Goal: Information Seeking & Learning: Learn about a topic

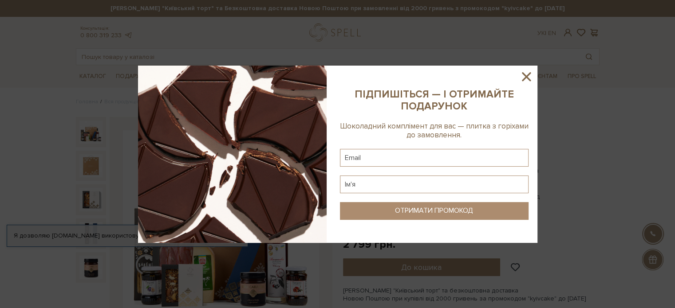
click at [526, 73] on icon at bounding box center [526, 76] width 15 height 15
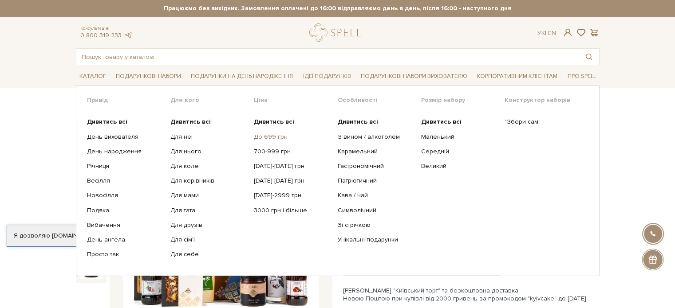
click at [267, 138] on link "До 699 грн" at bounding box center [292, 137] width 77 height 8
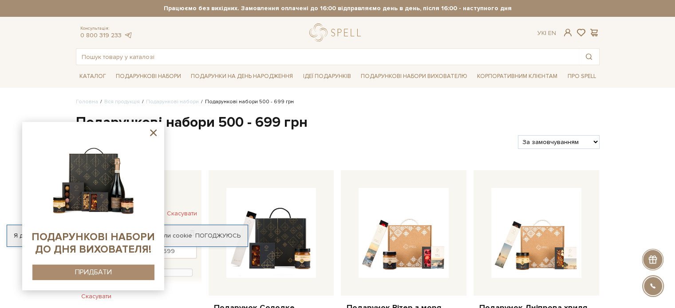
click at [153, 133] on icon at bounding box center [153, 133] width 7 height 7
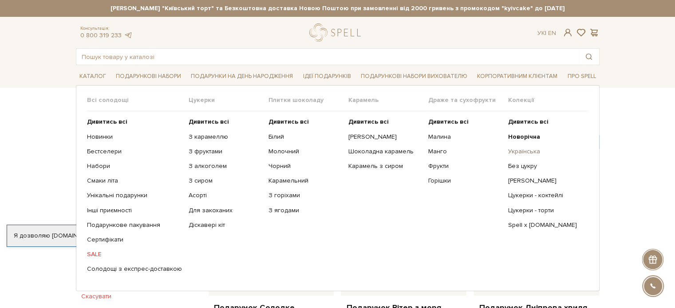
click at [525, 148] on link "Українська" at bounding box center [544, 152] width 73 height 8
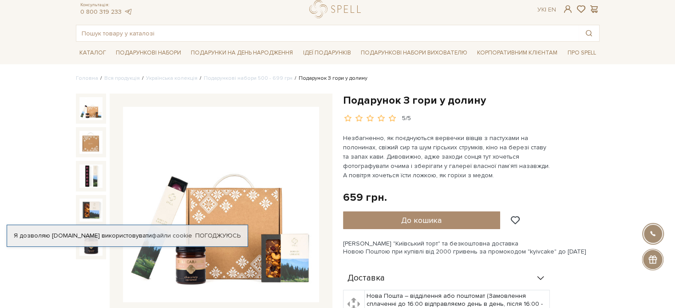
scroll to position [44, 0]
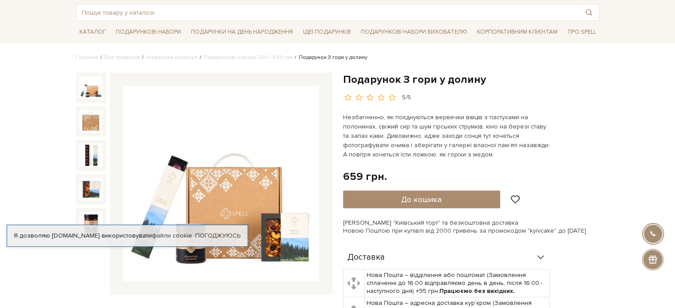
click at [192, 182] on img at bounding box center [221, 184] width 196 height 196
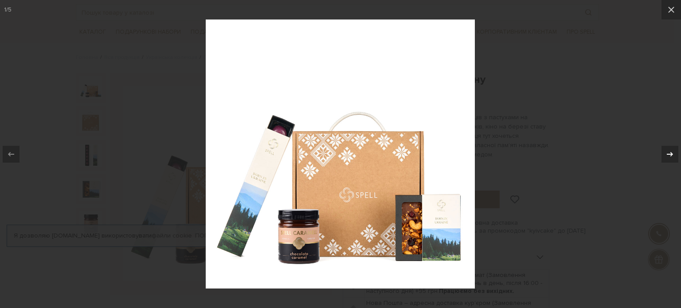
click at [669, 157] on icon at bounding box center [670, 154] width 11 height 11
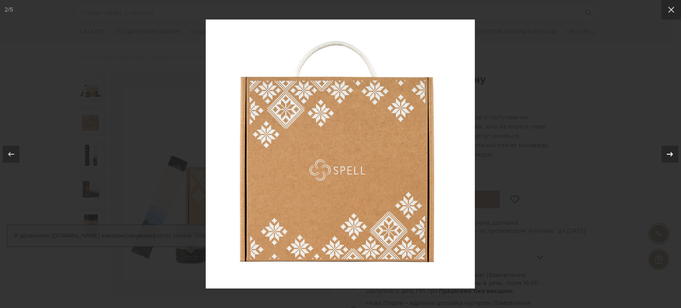
click at [669, 157] on icon at bounding box center [670, 154] width 11 height 11
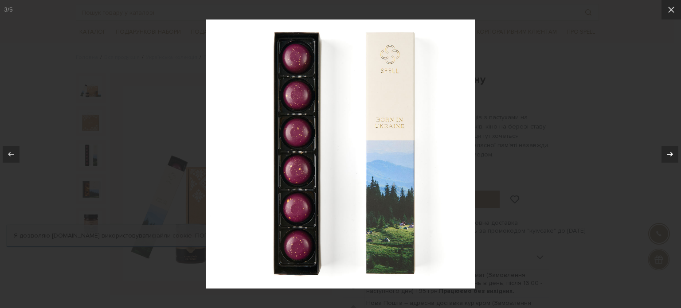
click at [669, 157] on icon at bounding box center [670, 154] width 11 height 11
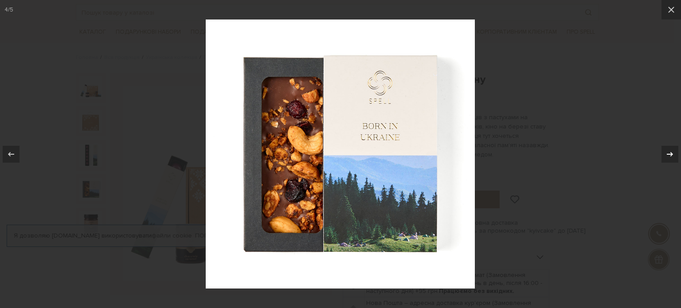
click at [669, 157] on icon at bounding box center [670, 154] width 11 height 11
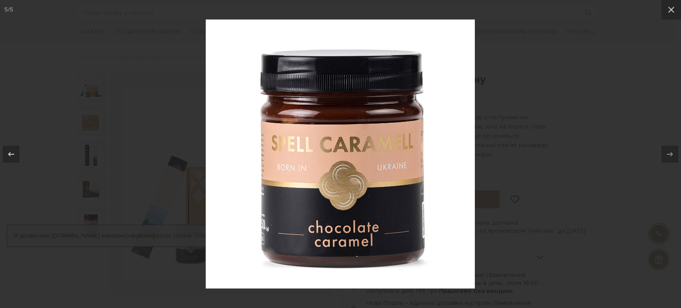
click at [581, 146] on div at bounding box center [340, 154] width 681 height 308
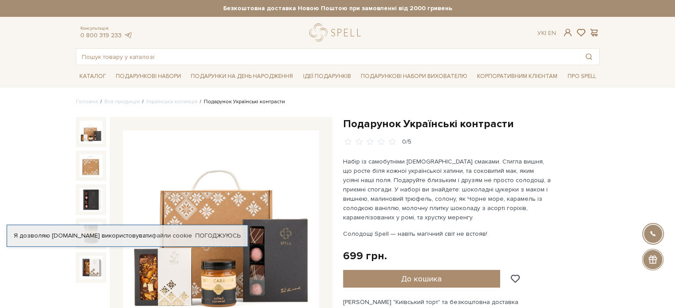
scroll to position [89, 0]
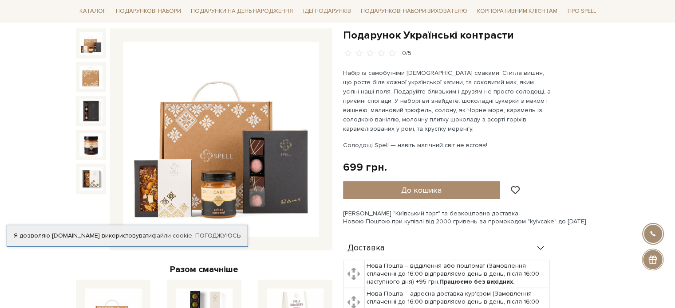
click at [252, 150] on img at bounding box center [221, 140] width 196 height 196
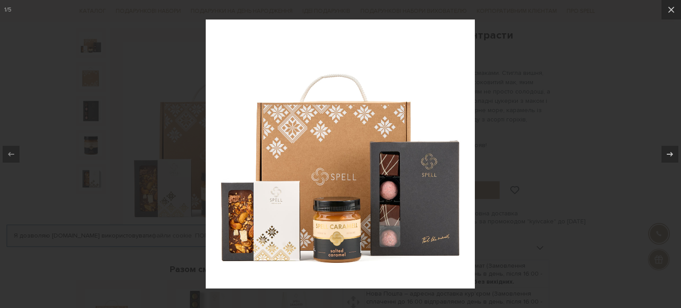
click at [557, 161] on div at bounding box center [340, 154] width 681 height 308
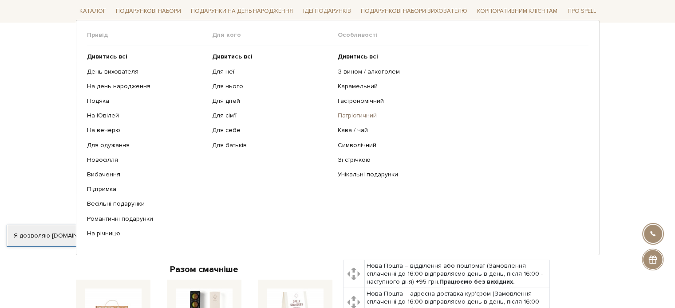
click at [354, 116] on link "Патріотичний" at bounding box center [460, 116] width 244 height 8
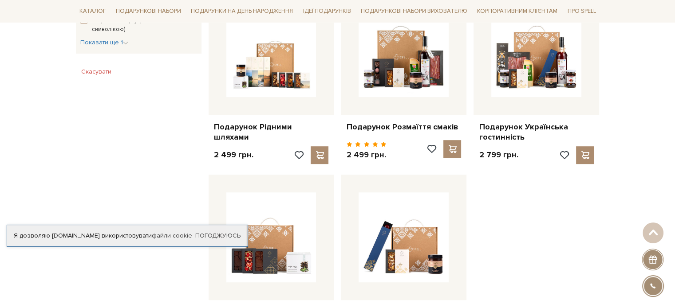
scroll to position [577, 0]
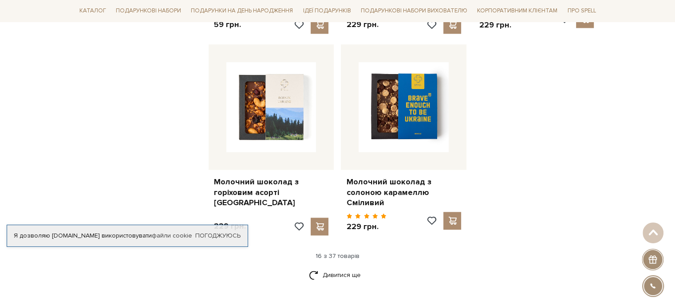
scroll to position [1286, 0]
